Goal: Book appointment/travel/reservation

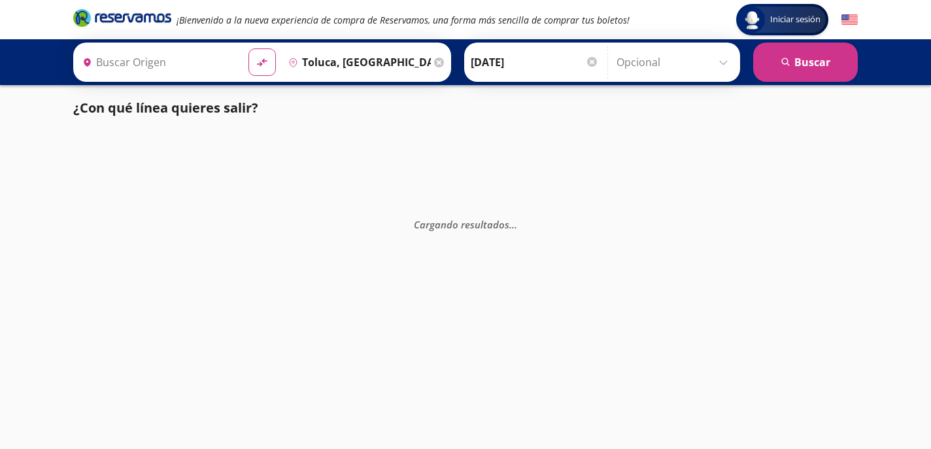
type input "[GEOGRAPHIC_DATA], [GEOGRAPHIC_DATA]"
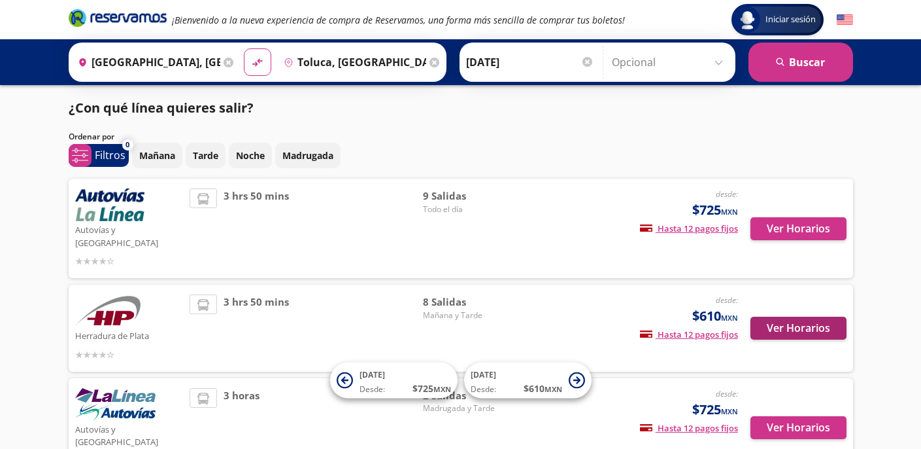
click at [812, 317] on button "Ver Horarios" at bounding box center [799, 328] width 96 height 23
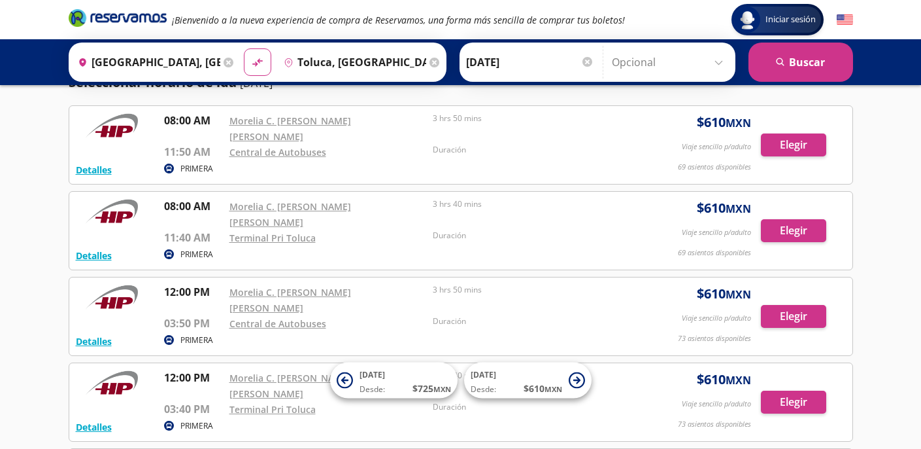
scroll to position [49, 0]
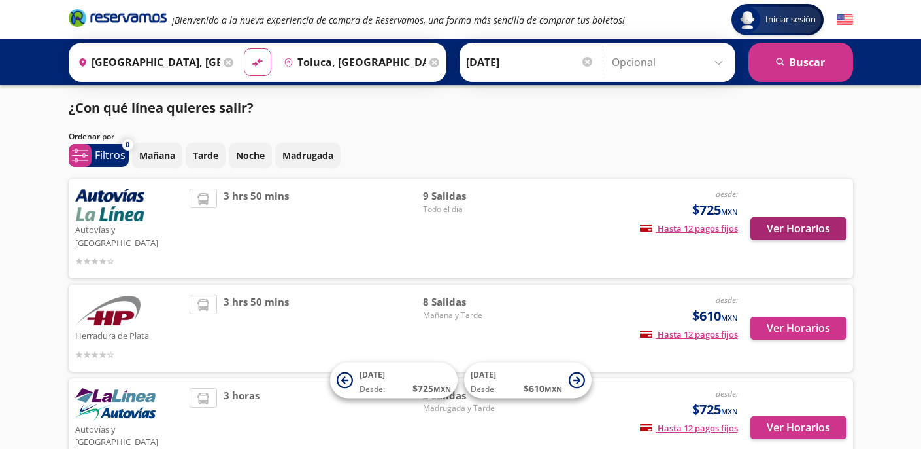
click at [808, 232] on button "Ver Horarios" at bounding box center [799, 228] width 96 height 23
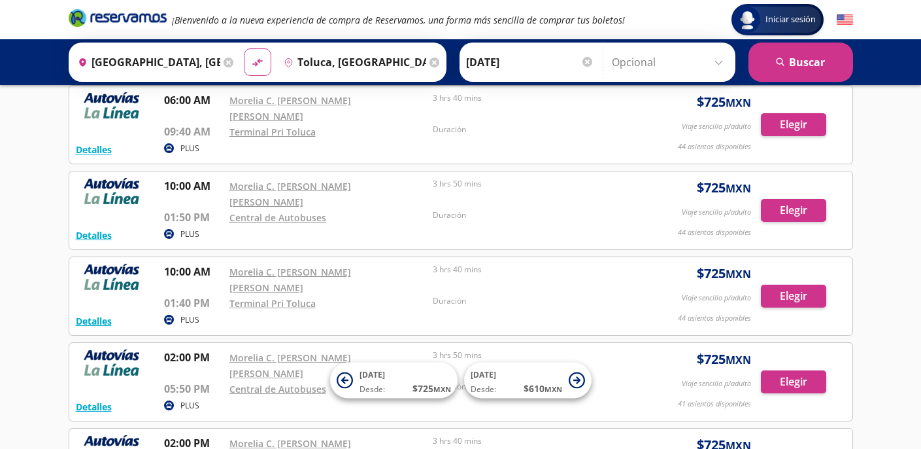
scroll to position [329, 0]
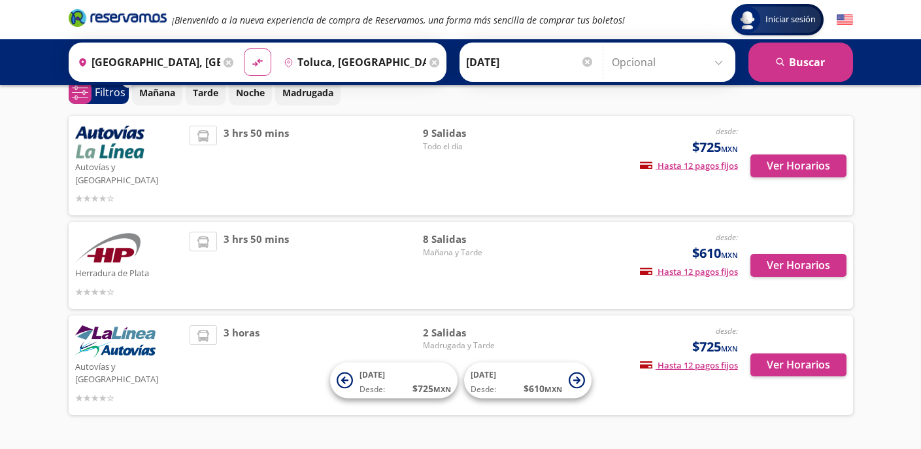
scroll to position [65, 0]
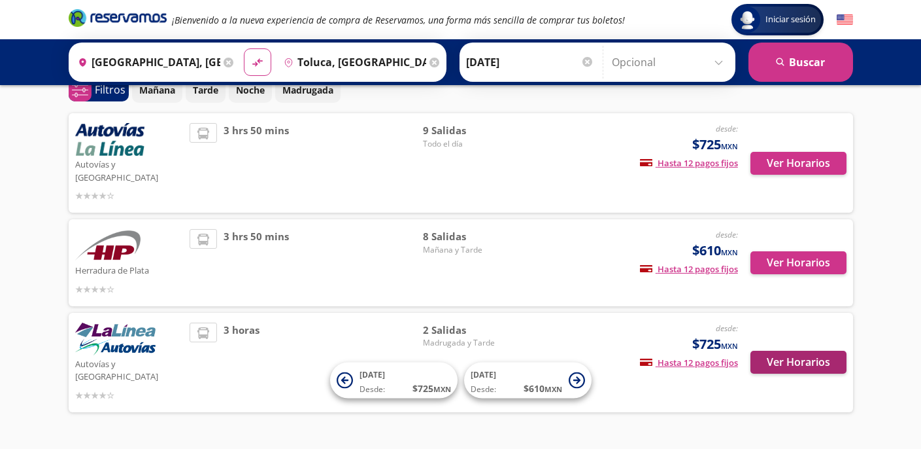
click at [832, 351] on button "Ver Horarios" at bounding box center [799, 362] width 96 height 23
